Goal: Task Accomplishment & Management: Use online tool/utility

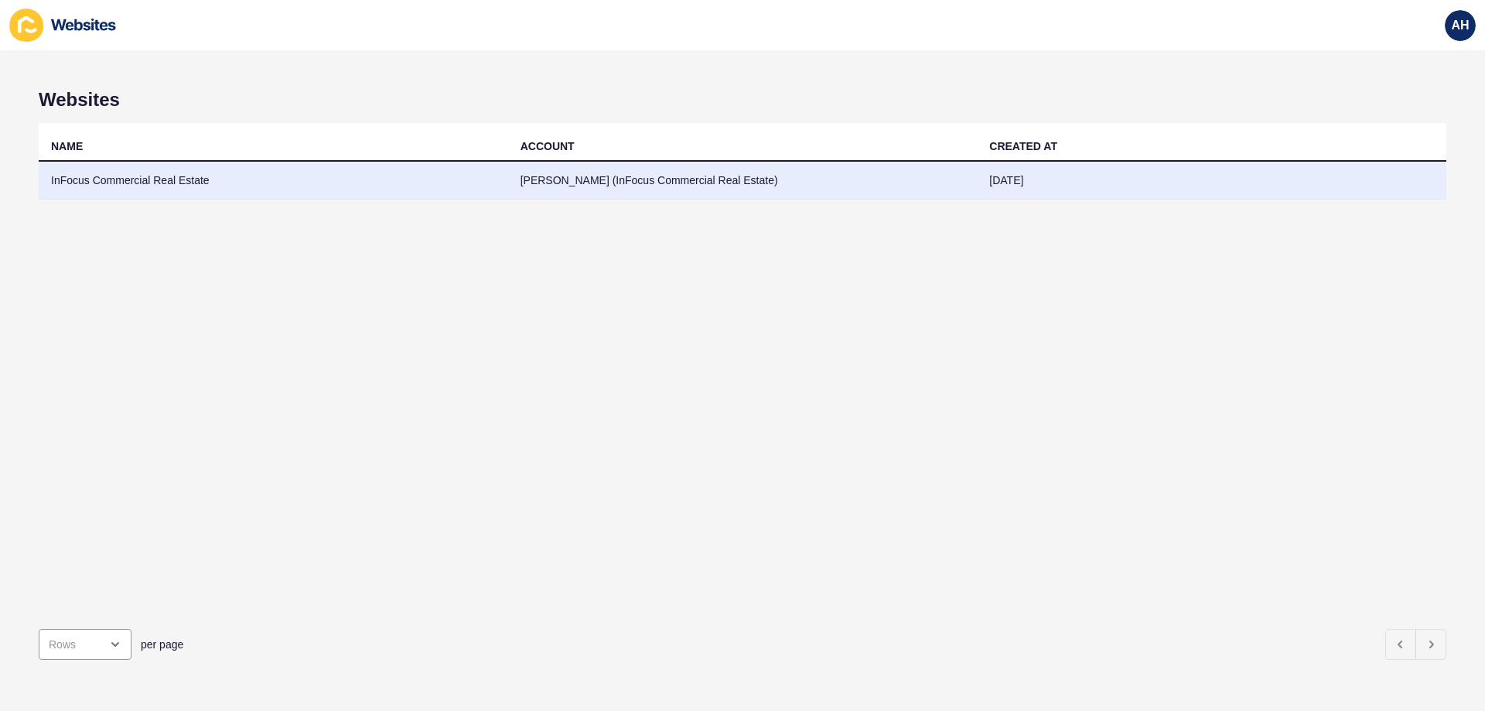
click at [244, 166] on td "InFocus Commercial Real Estate" at bounding box center [274, 181] width 470 height 38
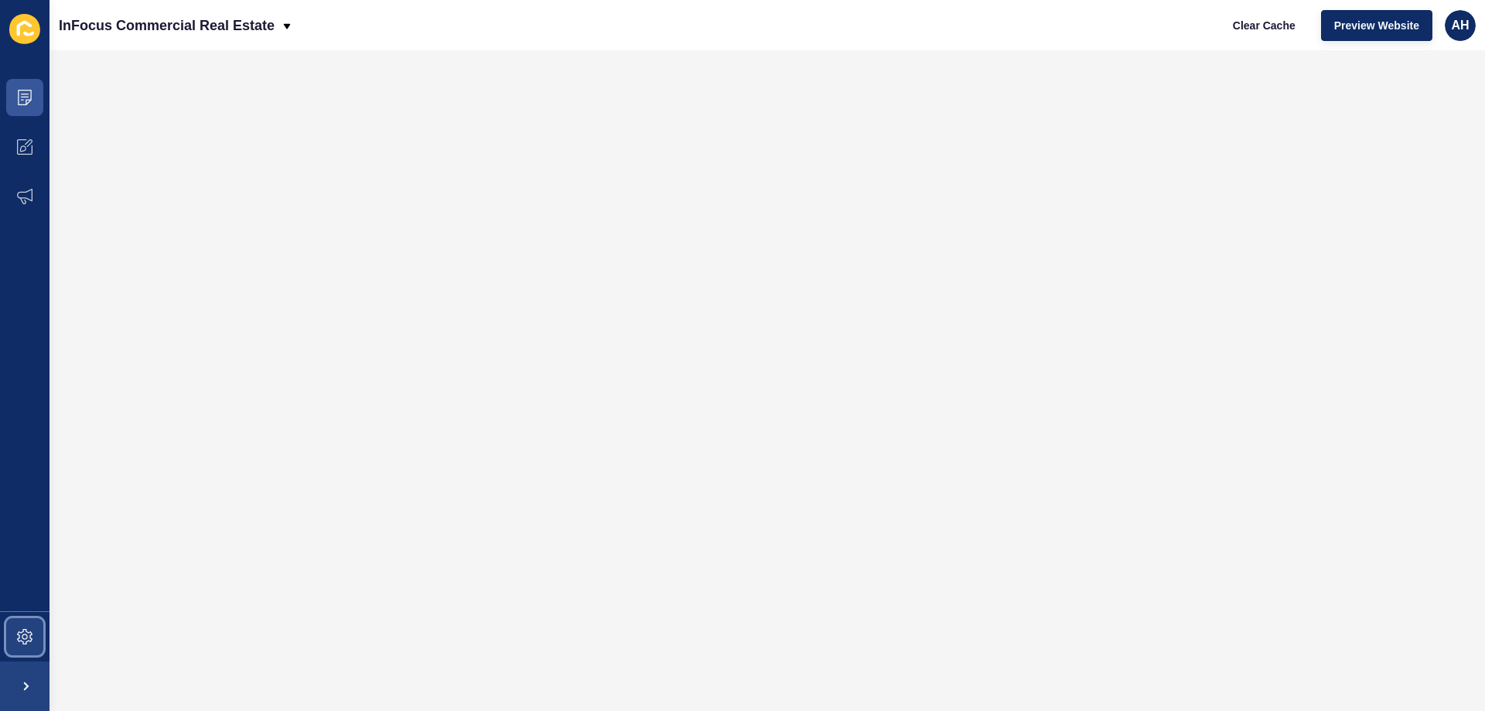
click at [26, 638] on icon at bounding box center [24, 636] width 15 height 15
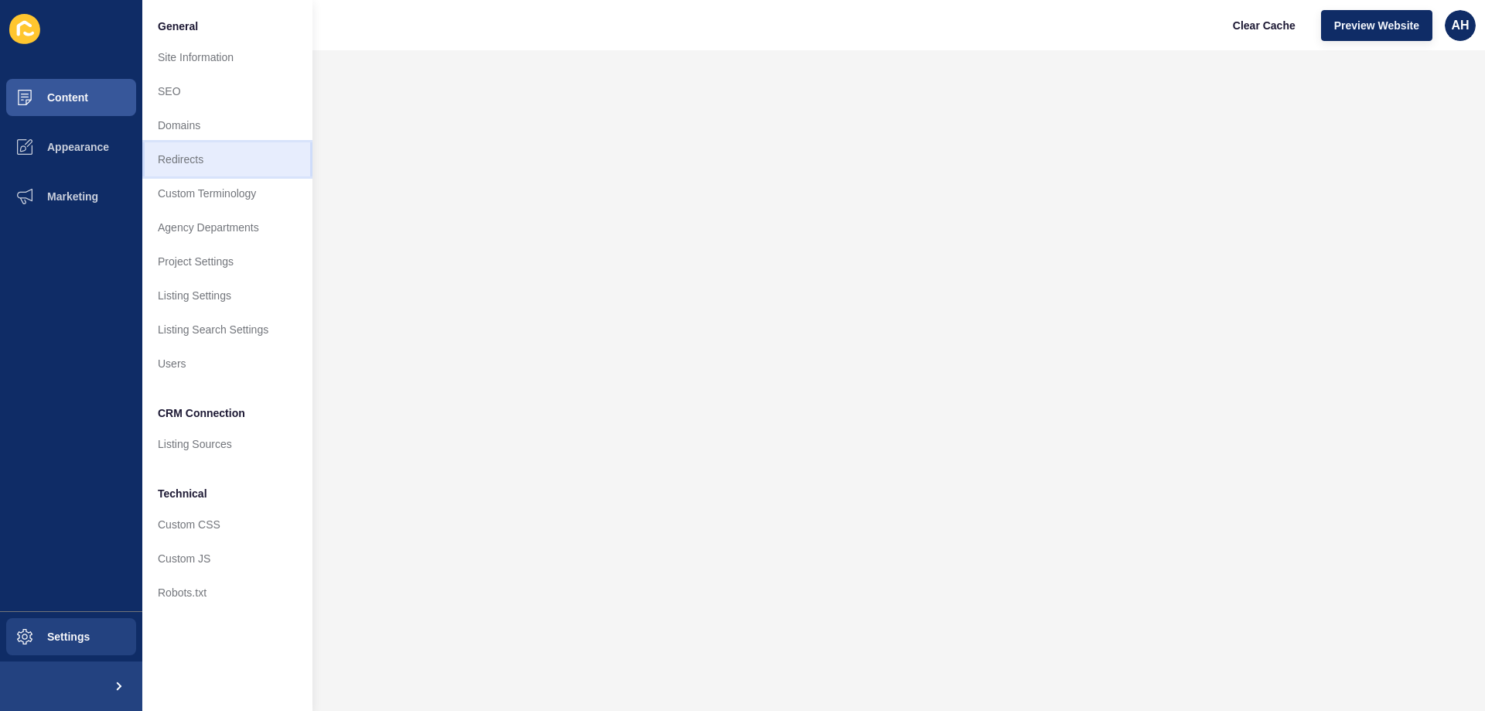
click at [214, 155] on link "Redirects" at bounding box center [227, 159] width 170 height 34
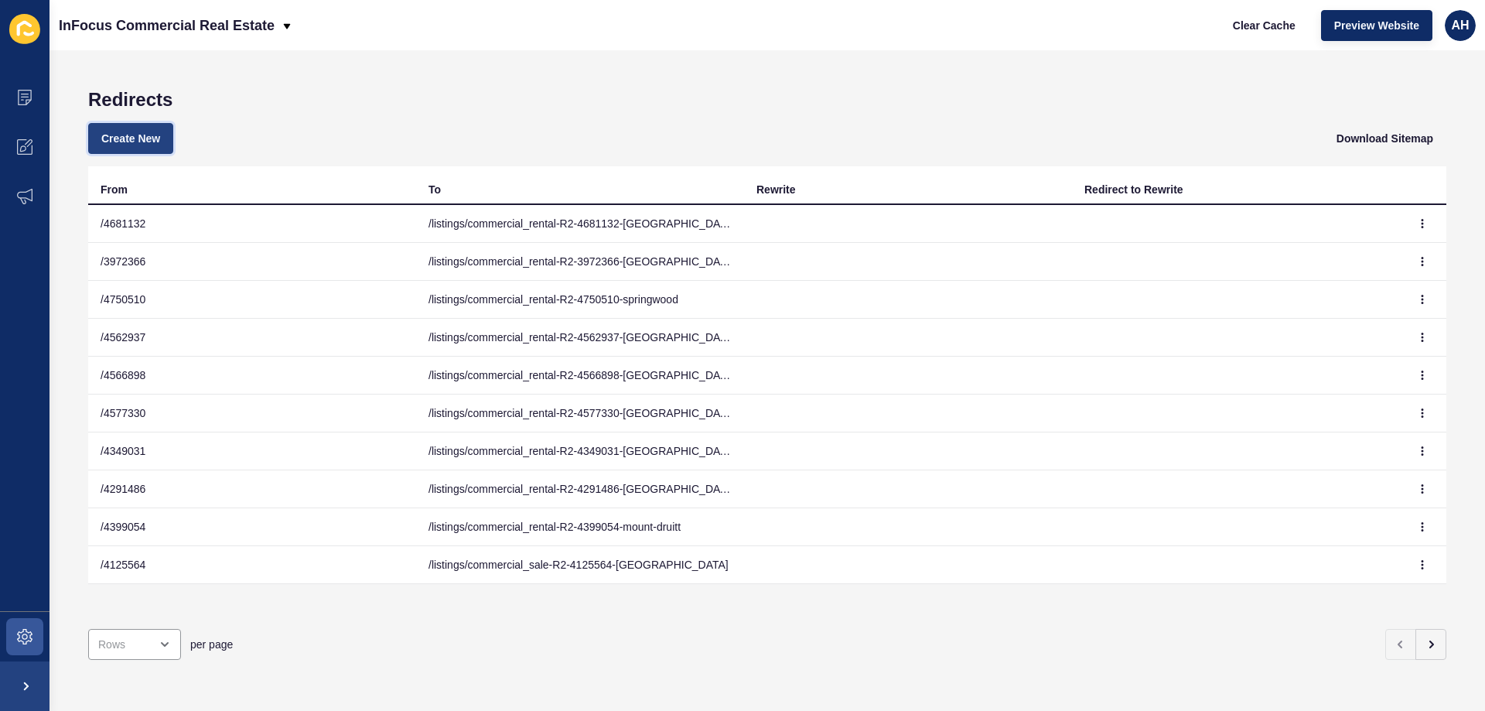
click at [159, 142] on span "Create New" at bounding box center [130, 138] width 59 height 15
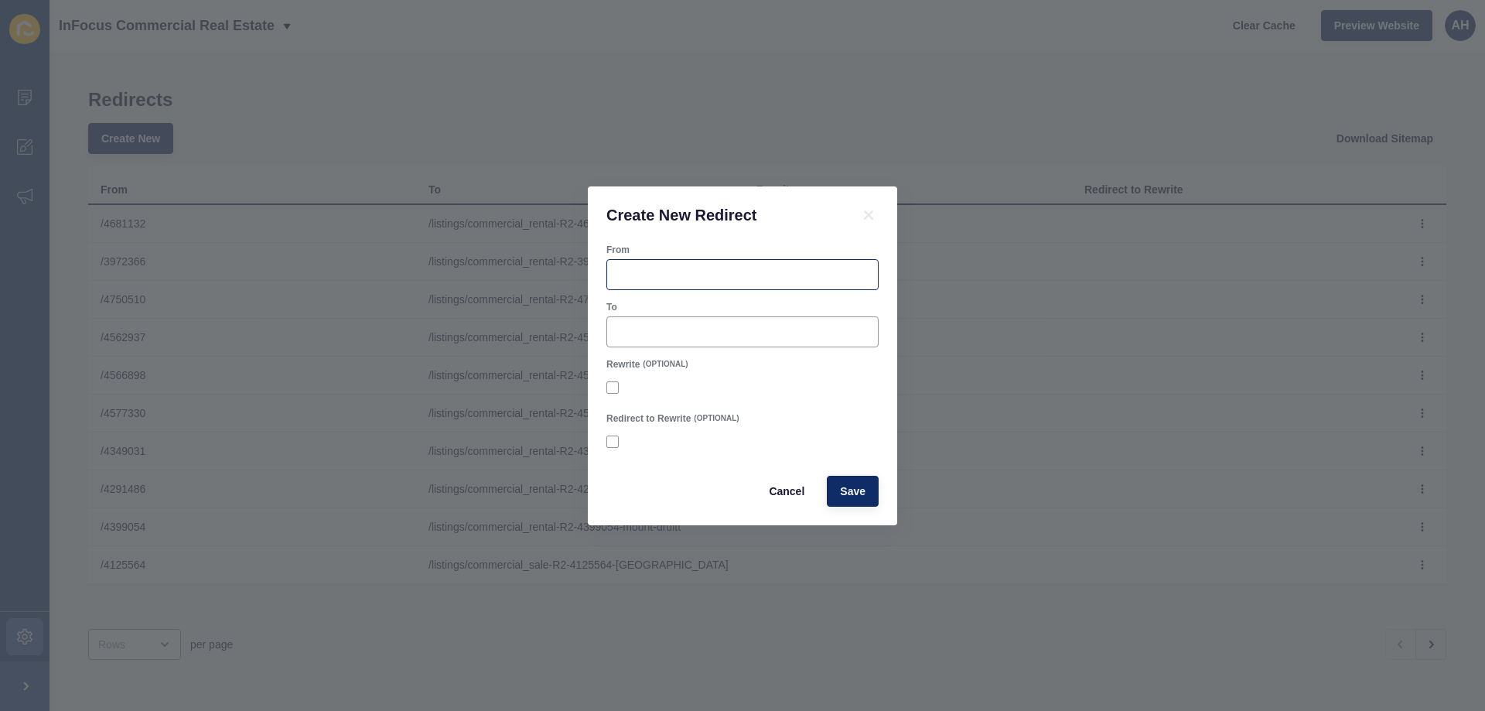
click at [689, 261] on div at bounding box center [742, 274] width 272 height 31
paste input "4756383"
type input "/4756383"
click at [640, 346] on div at bounding box center [742, 331] width 272 height 31
paste input "/listings/commercial_rental-R2-4756383-[PERSON_NAME]"
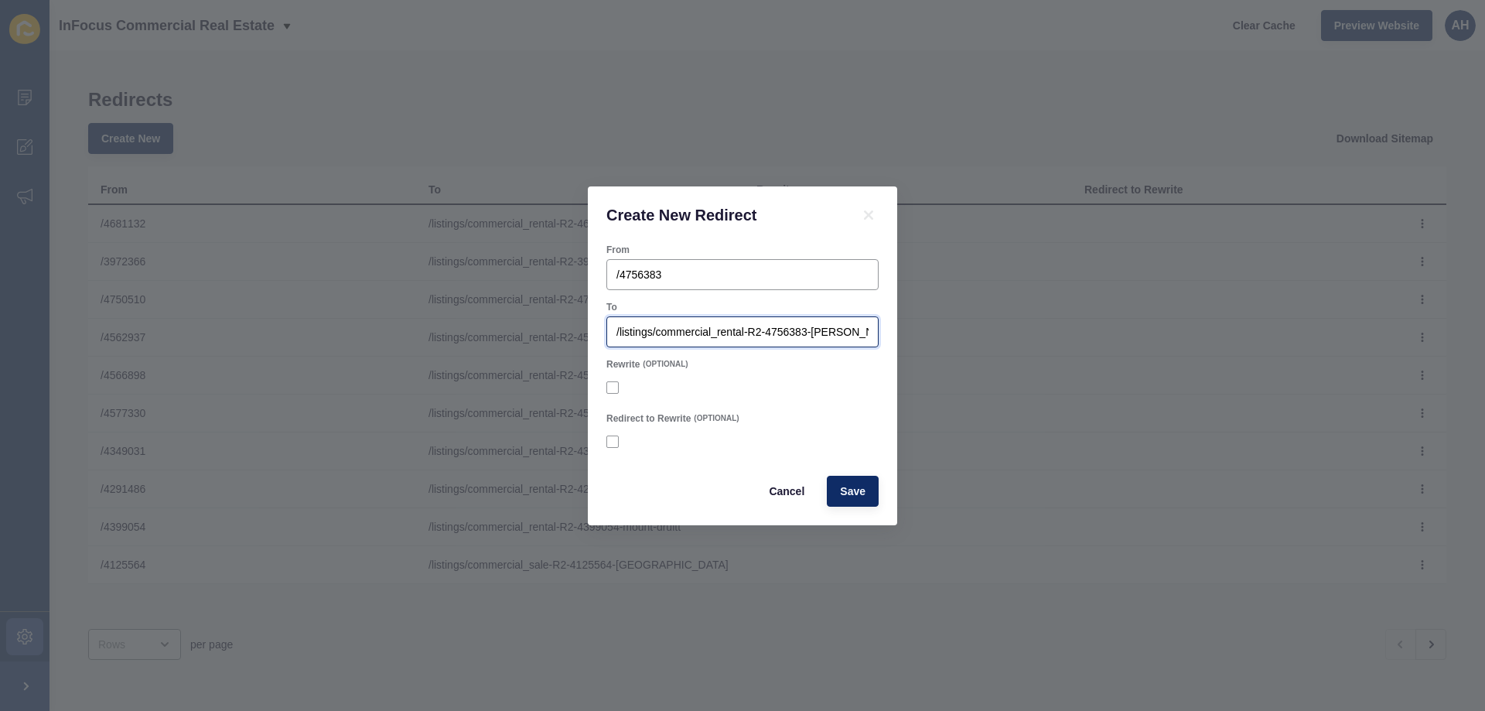
scroll to position [0, 28]
type input "/listings/commercial_rental-R2-4756383-[PERSON_NAME]"
click at [790, 398] on div at bounding box center [742, 388] width 272 height 28
click at [848, 476] on button "Save" at bounding box center [853, 491] width 52 height 31
